Goal: Task Accomplishment & Management: Use online tool/utility

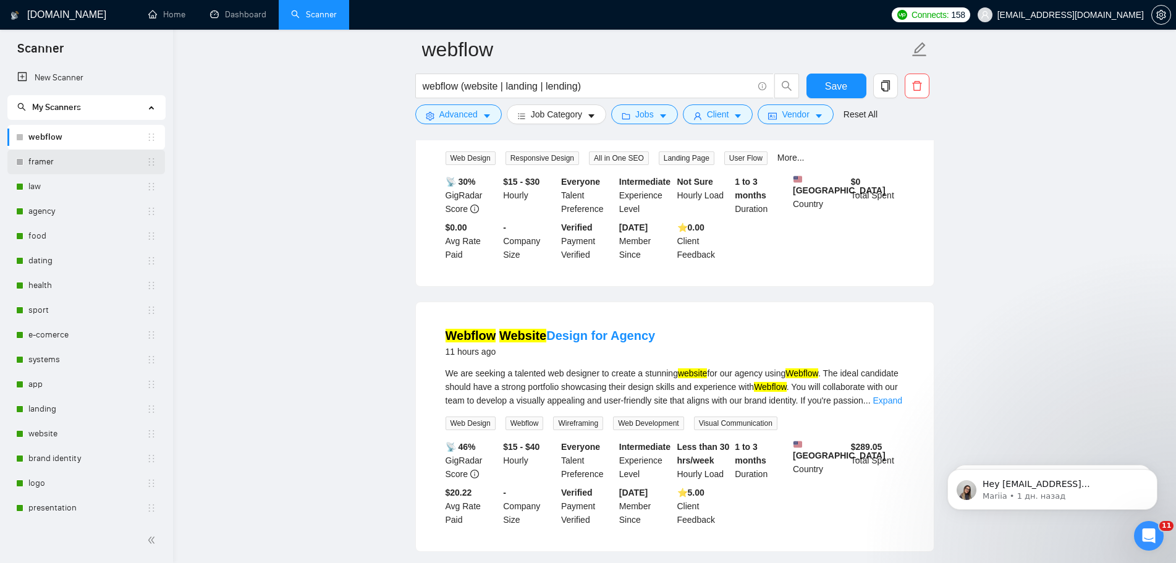
scroll to position [124, 0]
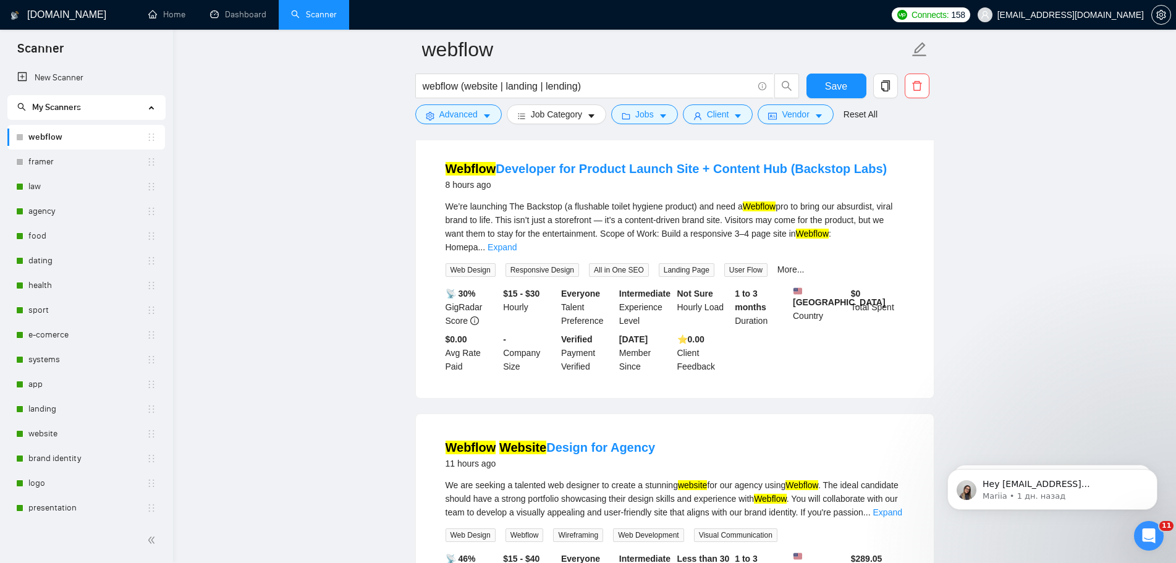
click at [90, 138] on link "webflow" at bounding box center [87, 137] width 118 height 25
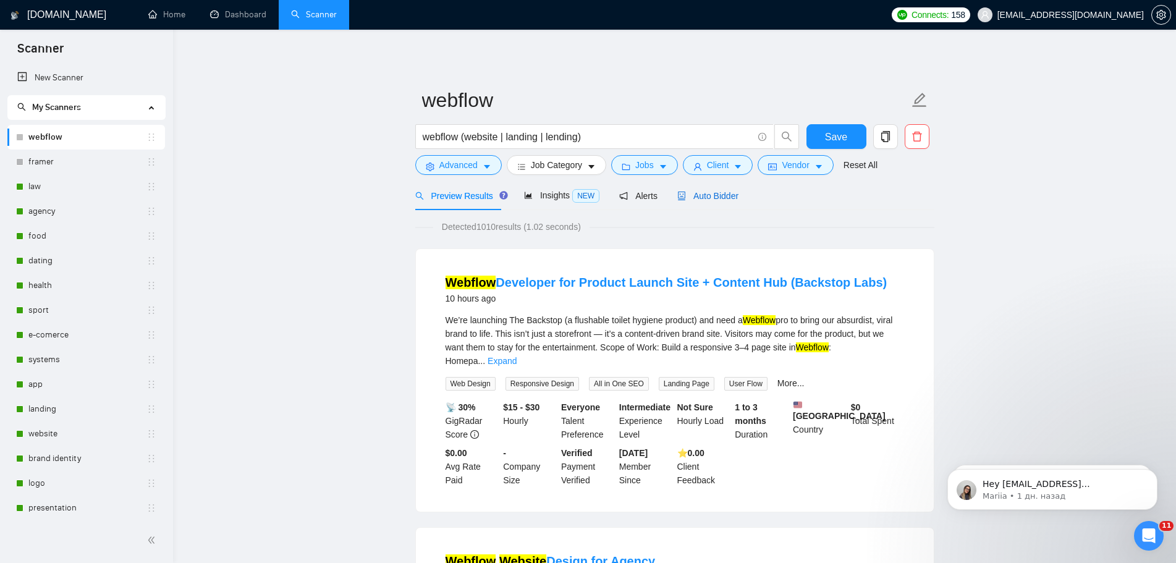
click at [716, 191] on span "Auto Bidder" at bounding box center [707, 196] width 61 height 10
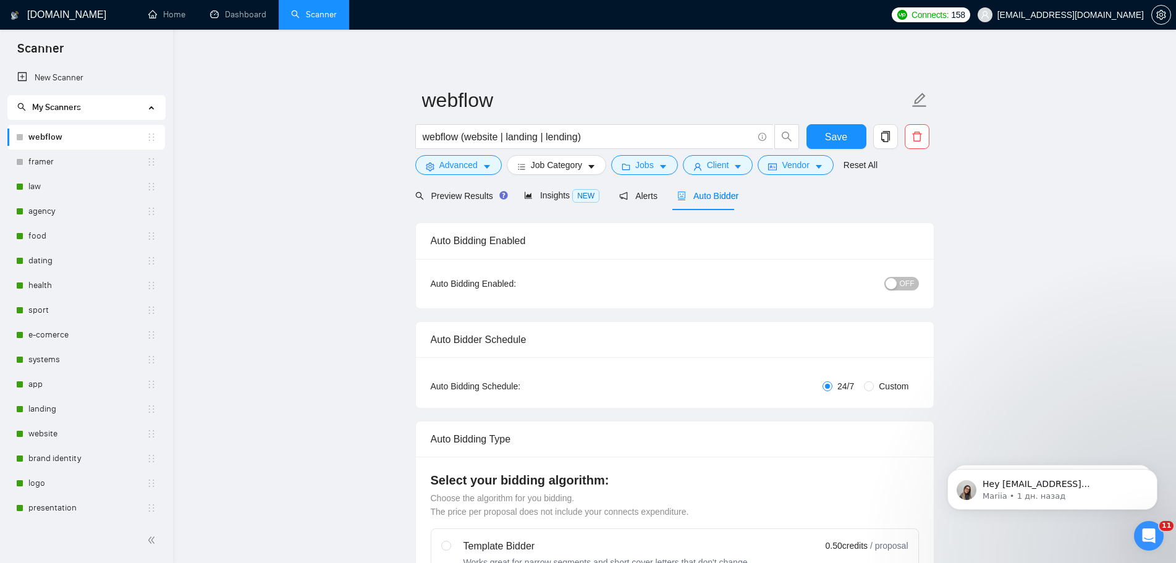
checkbox input "true"
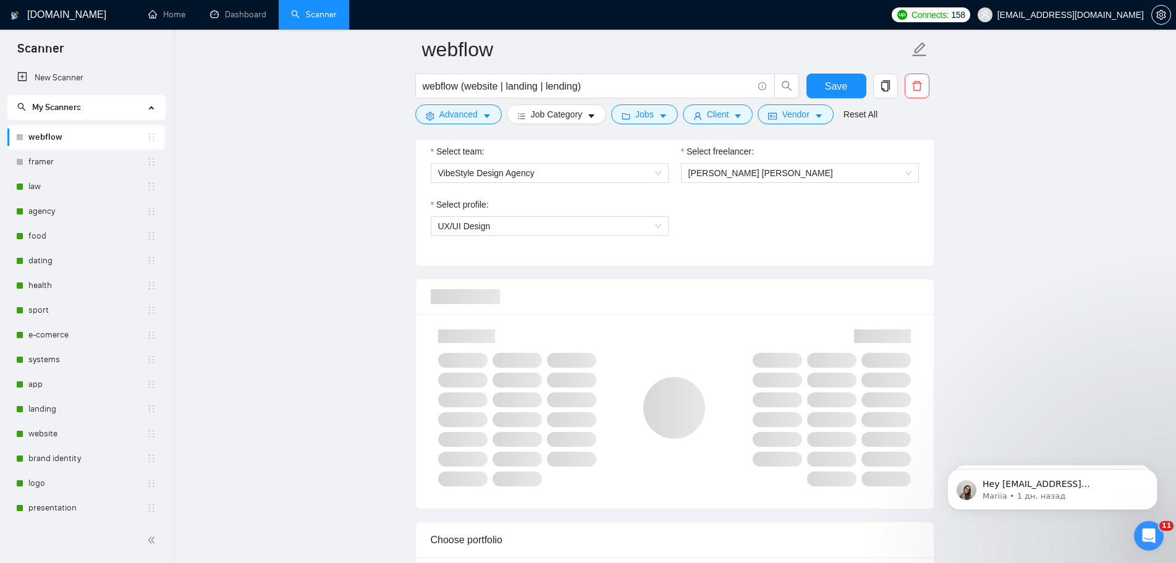
scroll to position [556, 0]
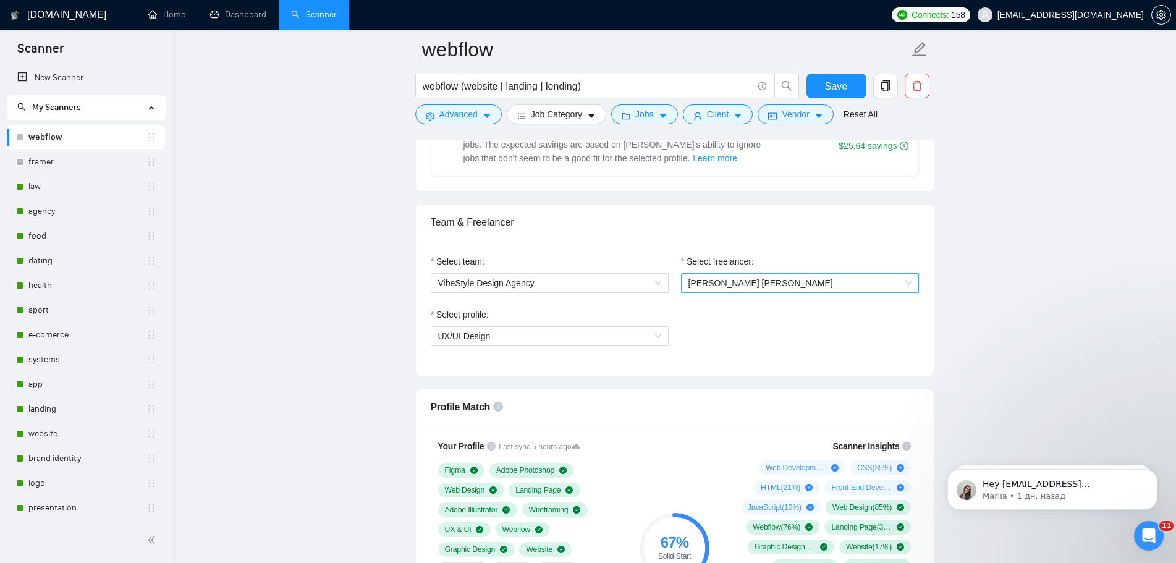
click at [765, 284] on span "[PERSON_NAME] [PERSON_NAME]" at bounding box center [800, 283] width 223 height 19
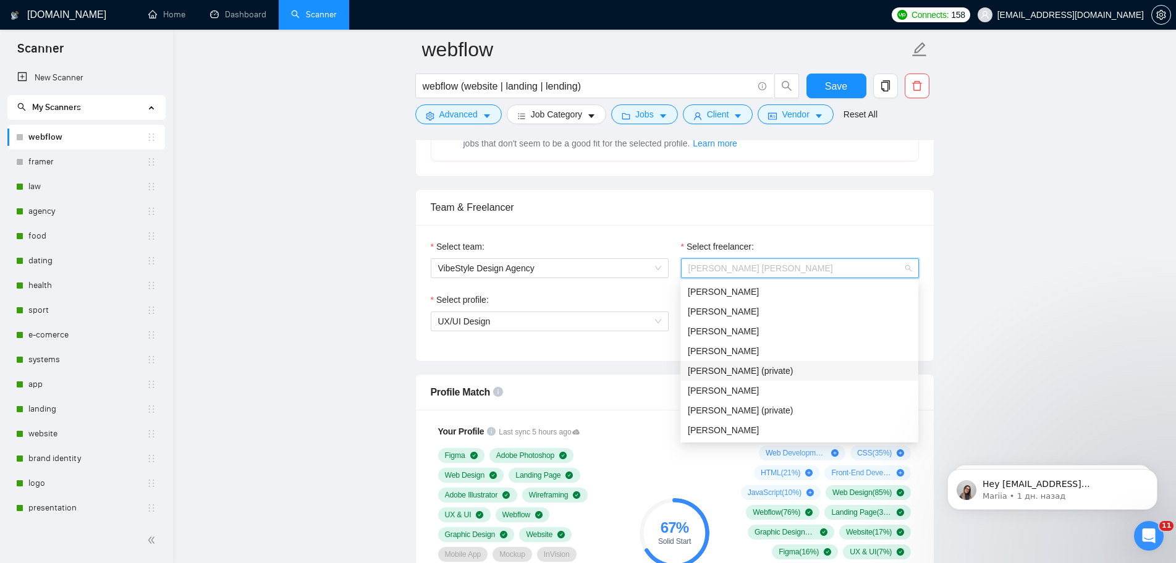
scroll to position [618, 0]
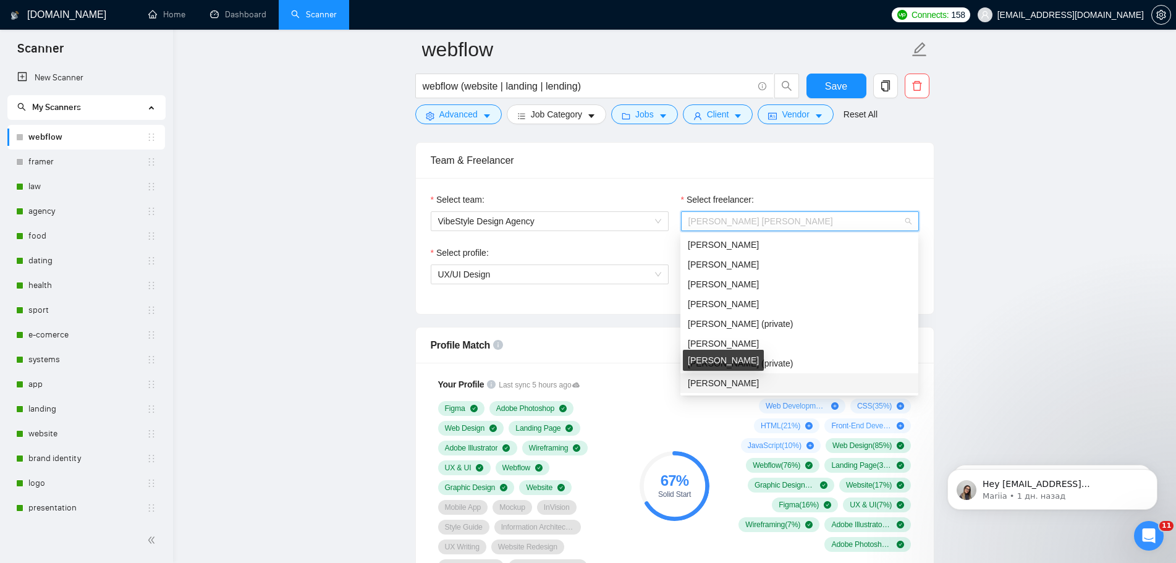
click at [701, 384] on span "[PERSON_NAME]" at bounding box center [723, 383] width 71 height 10
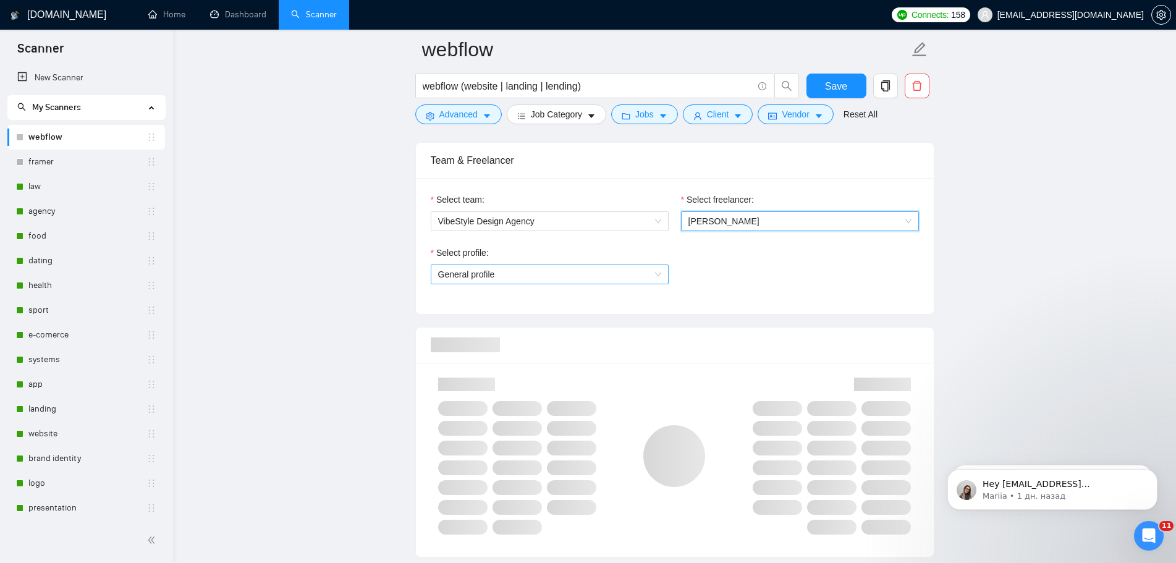
click at [658, 271] on span "General profile" at bounding box center [549, 274] width 223 height 19
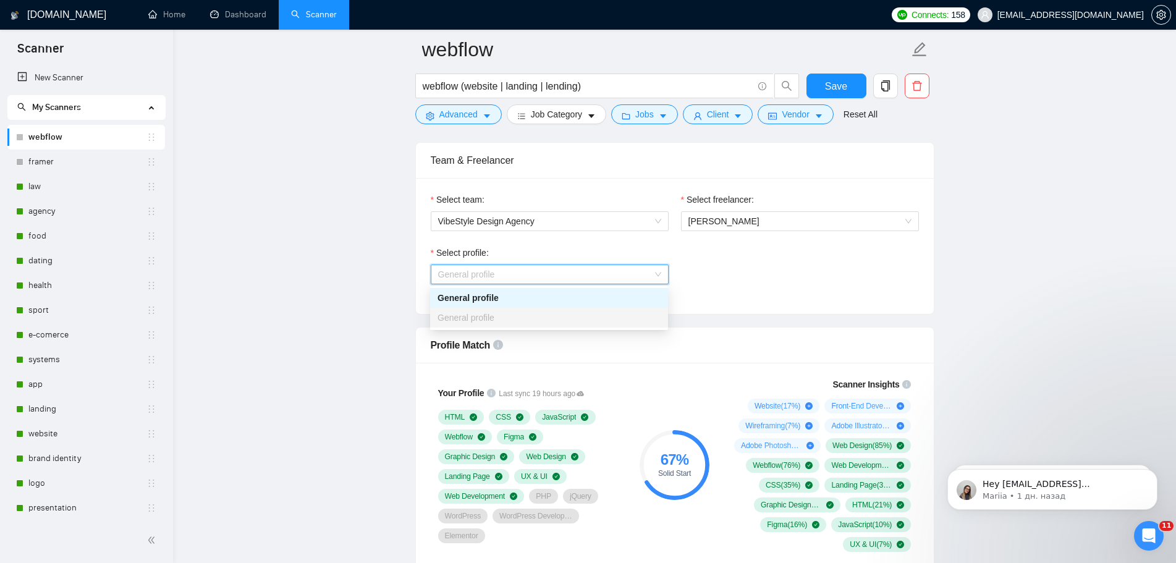
click at [749, 259] on div "Select profile: General profile" at bounding box center [675, 272] width 501 height 53
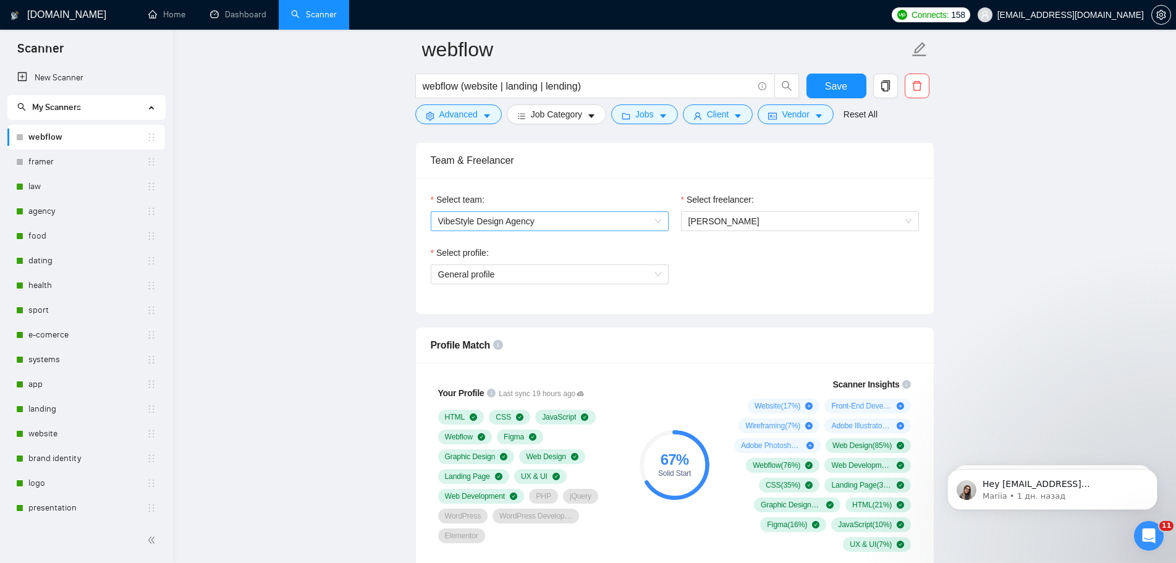
click at [634, 215] on span "VibeStyle Design Agency" at bounding box center [549, 221] width 223 height 19
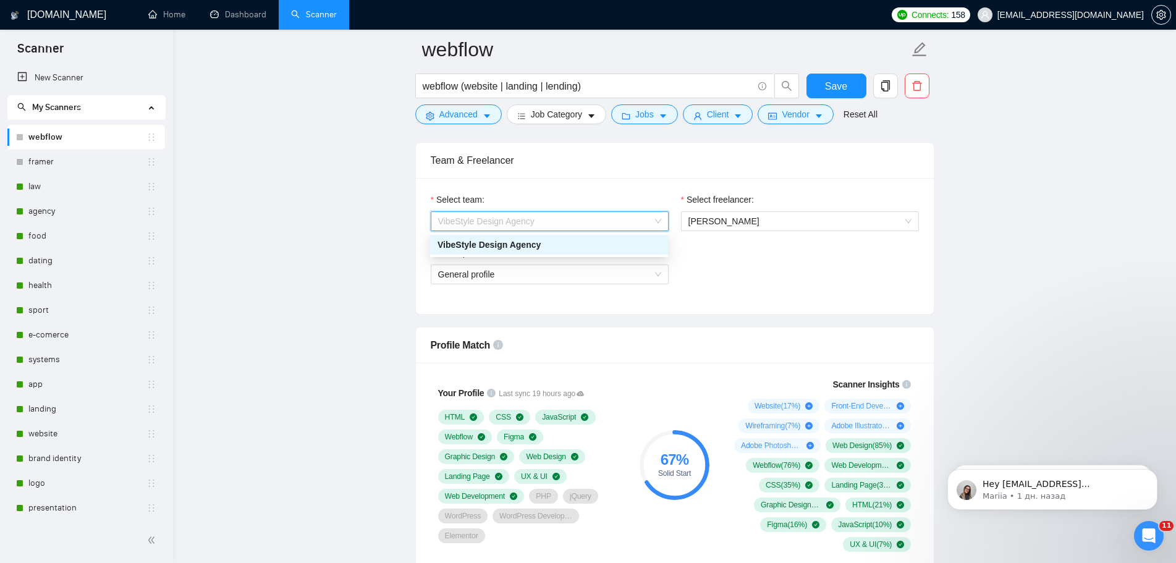
click at [635, 215] on span "VibeStyle Design Agency" at bounding box center [549, 221] width 223 height 19
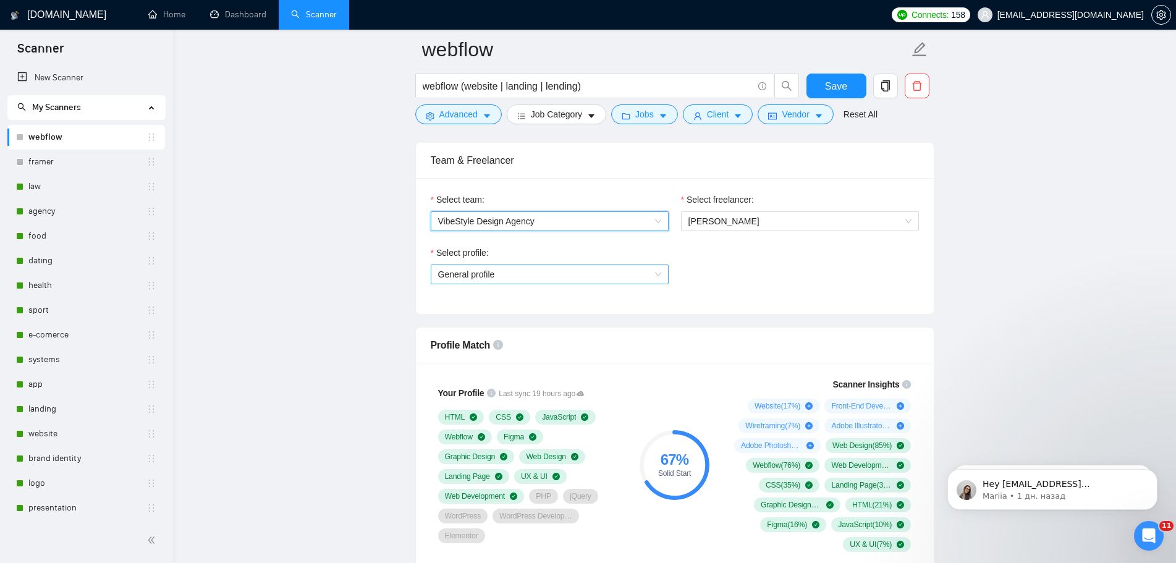
click at [650, 273] on span "General profile" at bounding box center [549, 274] width 223 height 19
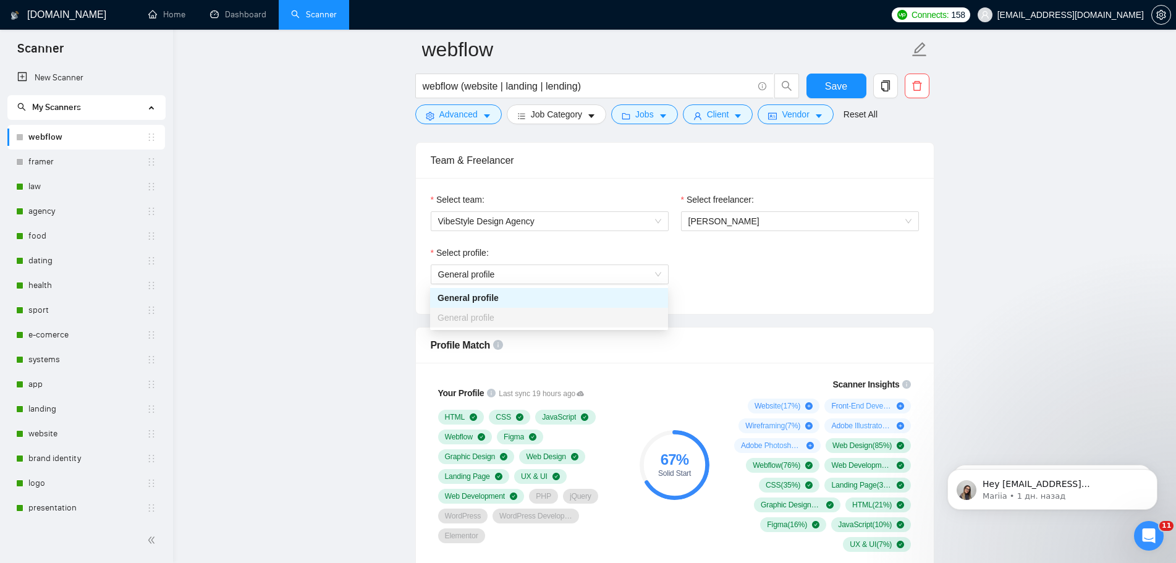
click at [751, 289] on div "Select profile: General profile" at bounding box center [675, 272] width 501 height 53
click at [622, 268] on span "General profile" at bounding box center [549, 274] width 223 height 19
click at [552, 296] on div "General profile" at bounding box center [549, 298] width 223 height 14
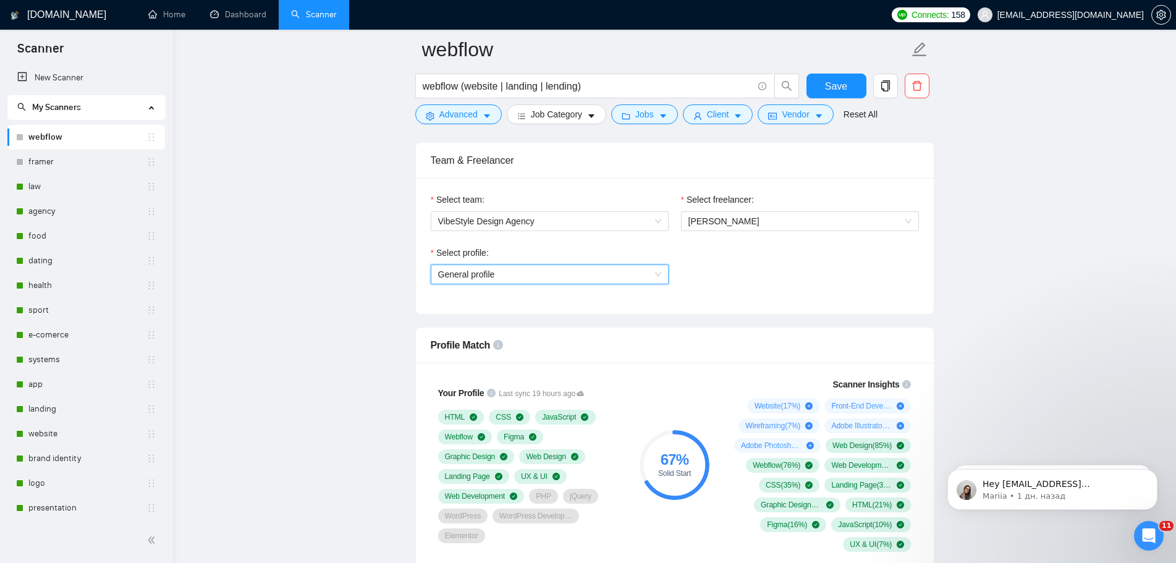
click at [734, 270] on div "Select profile: General profile General profile" at bounding box center [675, 272] width 501 height 53
click at [778, 223] on span "[PERSON_NAME]" at bounding box center [800, 221] width 223 height 19
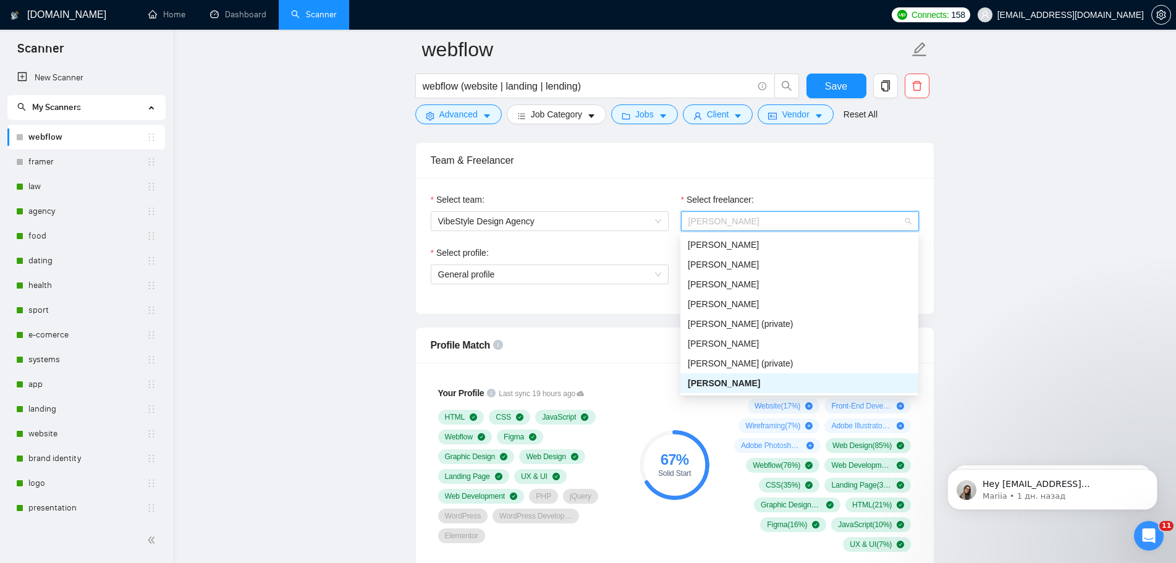
click at [778, 223] on span "[PERSON_NAME]" at bounding box center [800, 221] width 223 height 19
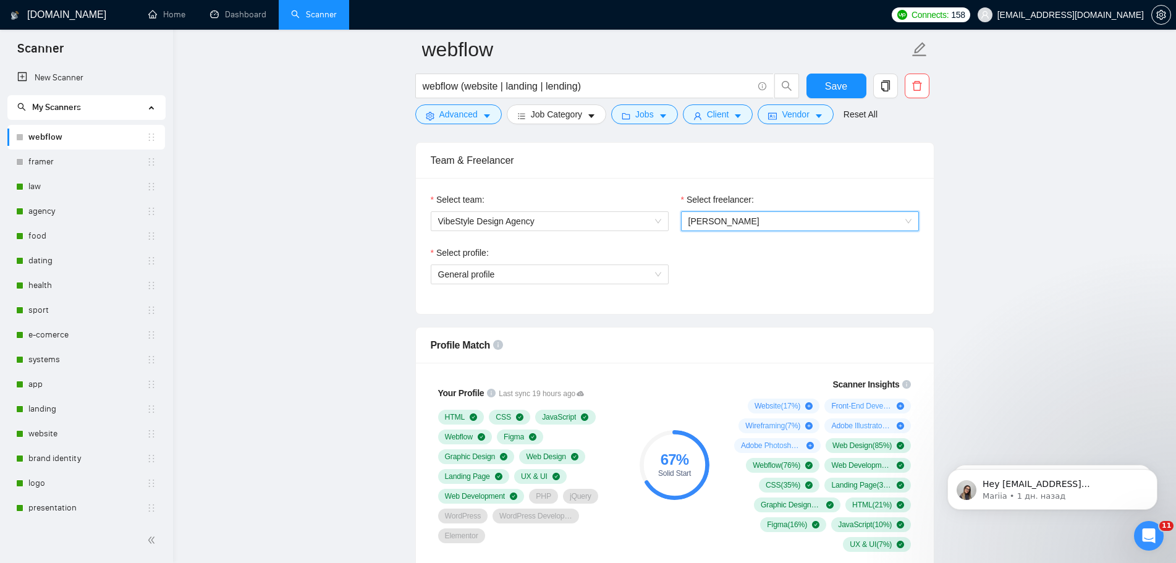
click at [878, 266] on div "Select profile: General profile" at bounding box center [675, 272] width 501 height 53
click at [655, 284] on div "Select profile: General profile" at bounding box center [550, 272] width 250 height 53
drag, startPoint x: 729, startPoint y: 282, endPoint x: 663, endPoint y: 272, distance: 67.5
click at [663, 272] on div "General profile" at bounding box center [550, 275] width 238 height 20
